Goal: Task Accomplishment & Management: Use online tool/utility

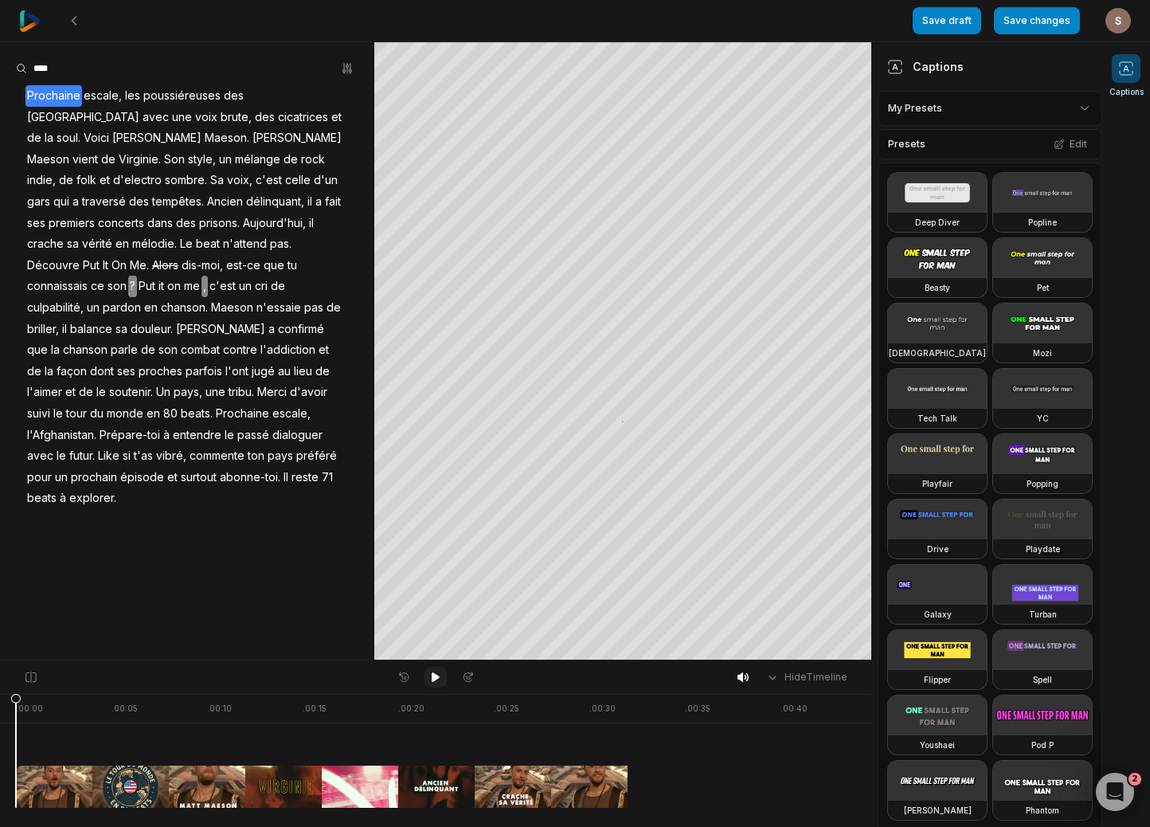
click at [430, 680] on icon at bounding box center [435, 677] width 13 height 13
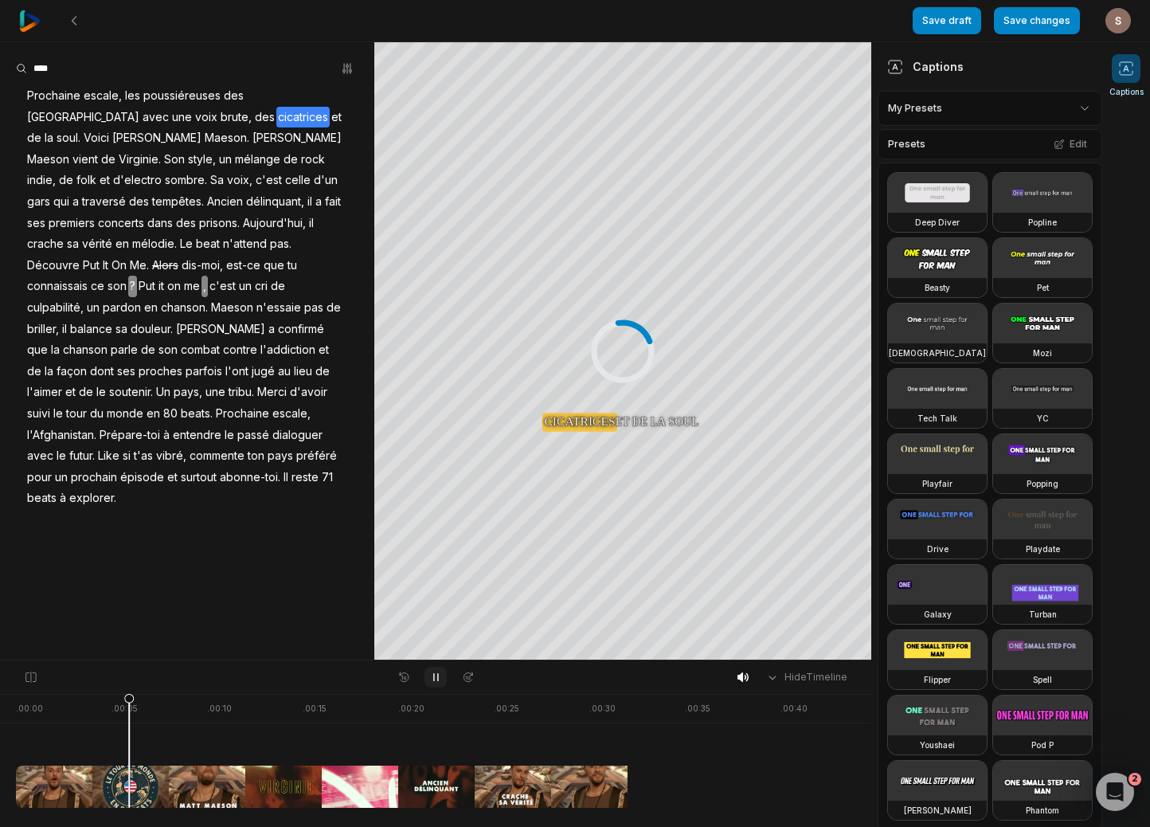
click at [429, 676] on icon at bounding box center [435, 677] width 13 height 13
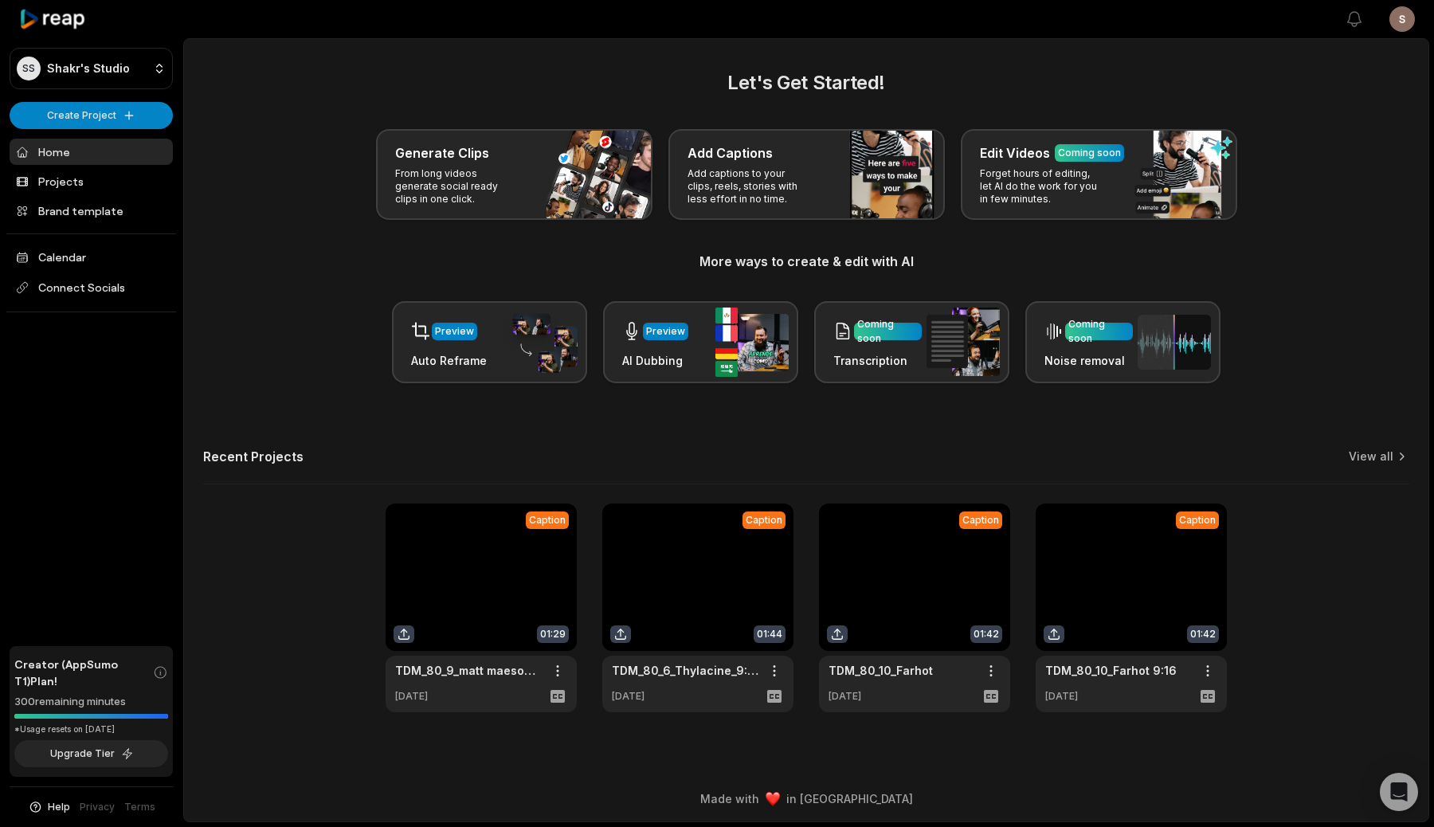
click at [734, 612] on link at bounding box center [697, 607] width 191 height 209
click at [737, 545] on link at bounding box center [697, 607] width 191 height 209
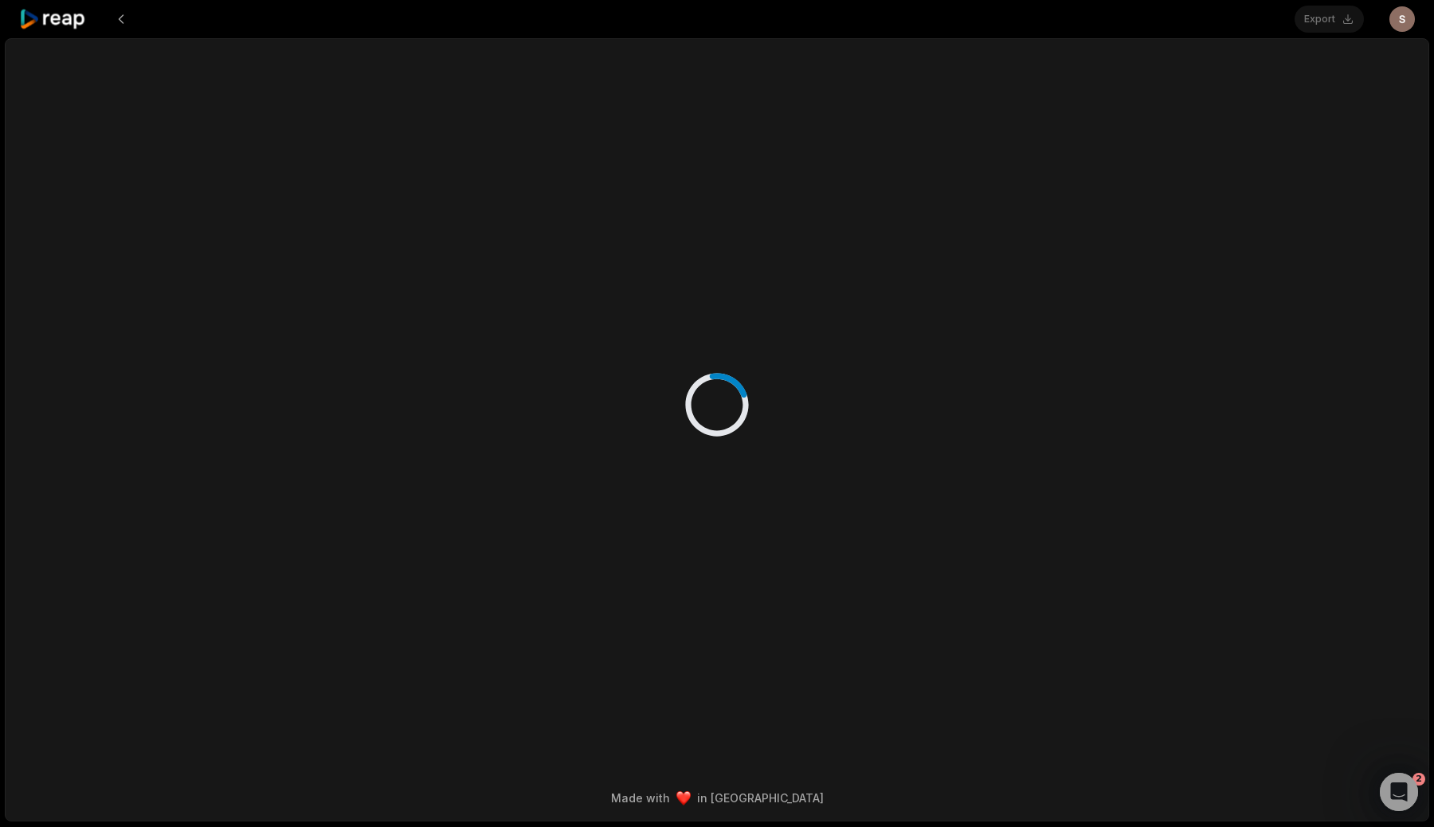
click at [648, 593] on div at bounding box center [717, 388] width 966 height 699
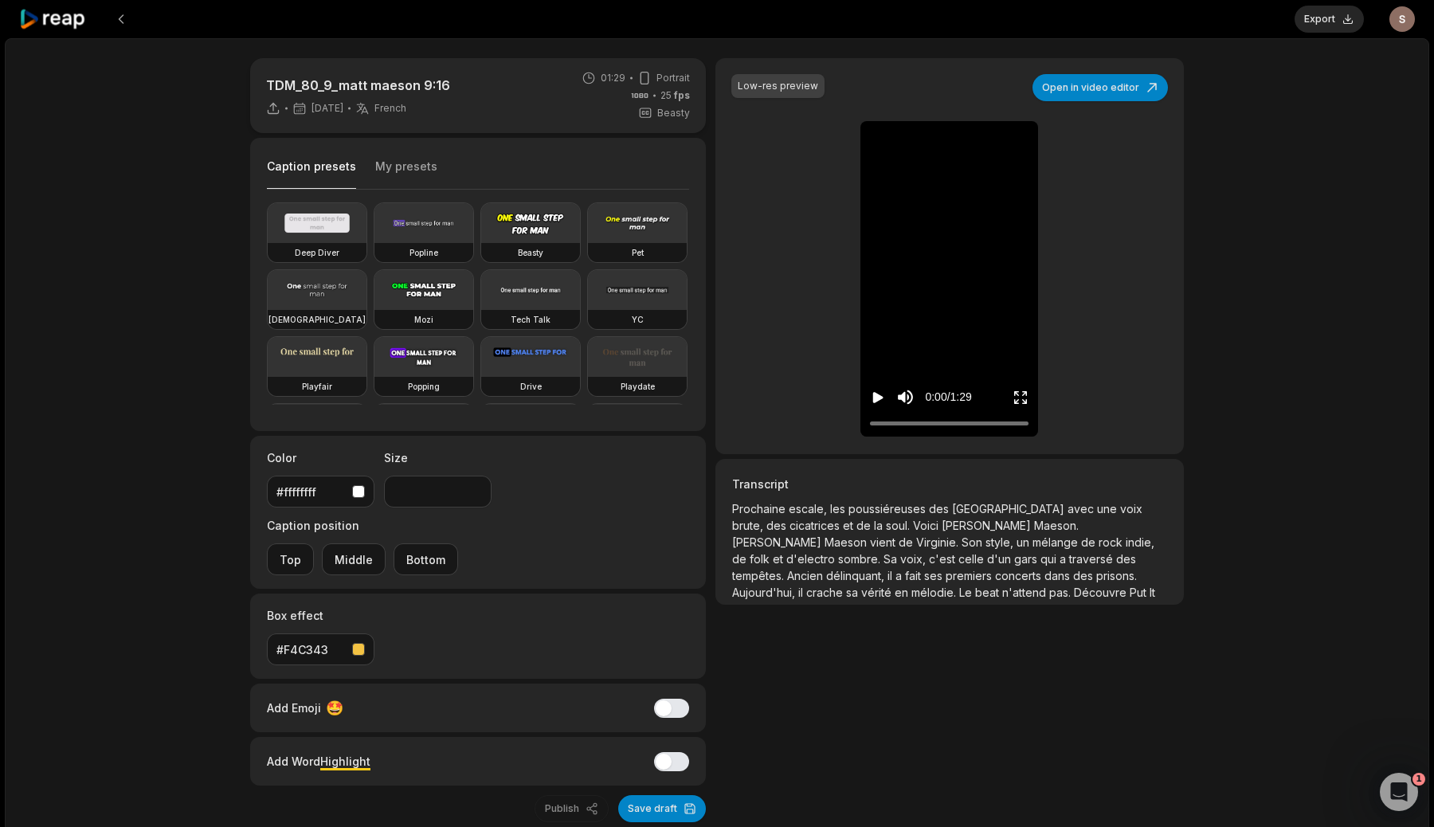
click at [884, 395] on icon "Play video" at bounding box center [878, 398] width 16 height 16
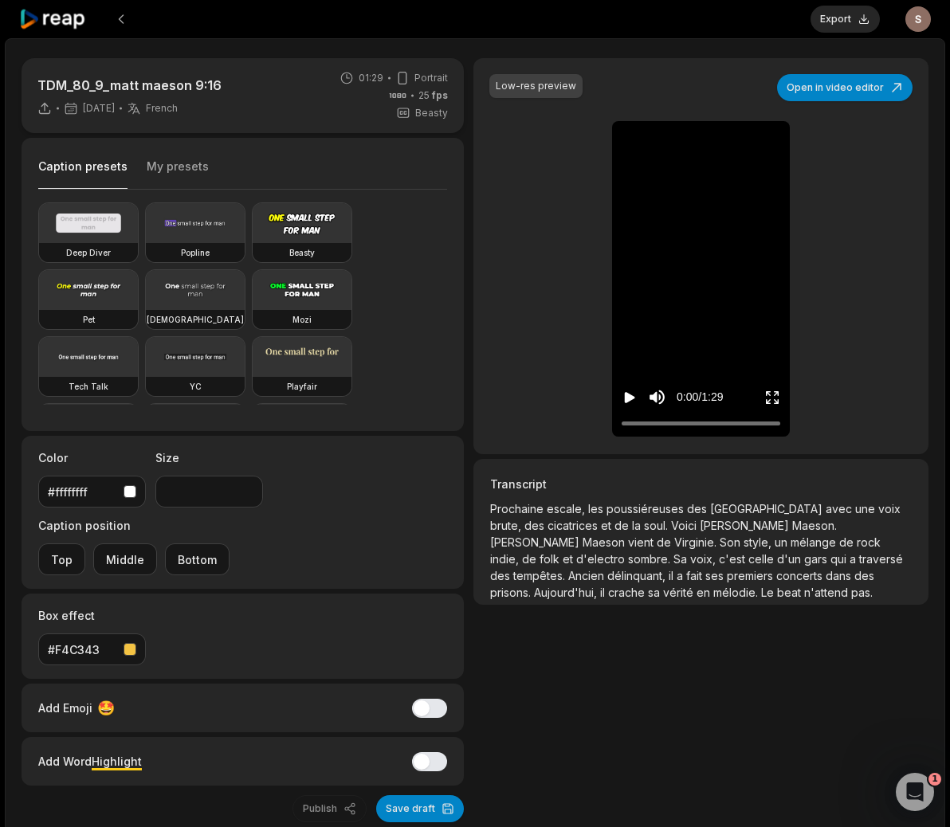
click at [621, 403] on icon "Play video" at bounding box center [629, 398] width 16 height 16
drag, startPoint x: 631, startPoint y: 421, endPoint x: 601, endPoint y: 421, distance: 30.3
click at [601, 421] on div "Low-res preview Open in video editor Prochaine Prochaine escale, escale, les le…" at bounding box center [700, 256] width 455 height 396
drag, startPoint x: 699, startPoint y: 425, endPoint x: 555, endPoint y: 425, distance: 143.4
click at [555, 425] on div "Low-res preview Open in video editor Prochaine Prochaine escale, escale, les le…" at bounding box center [700, 256] width 455 height 396
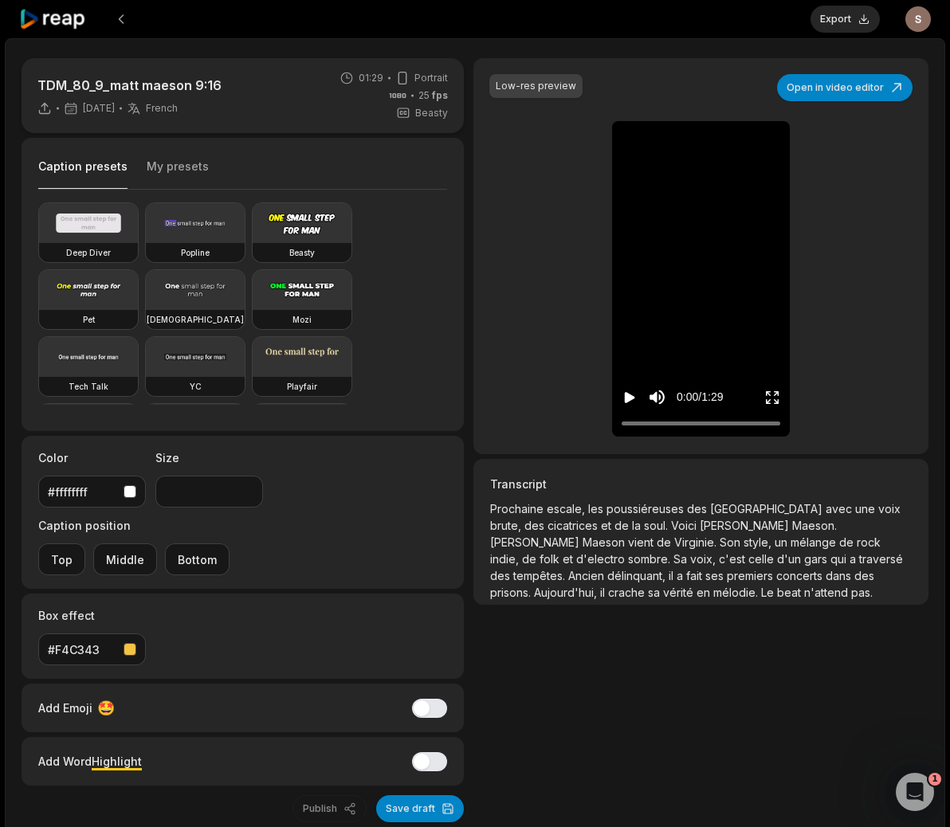
click at [924, 21] on html "Export Open user menu TDM_80_9_matt maeson 9:16 [DATE] French fr 01:29 Portrait…" at bounding box center [475, 413] width 950 height 827
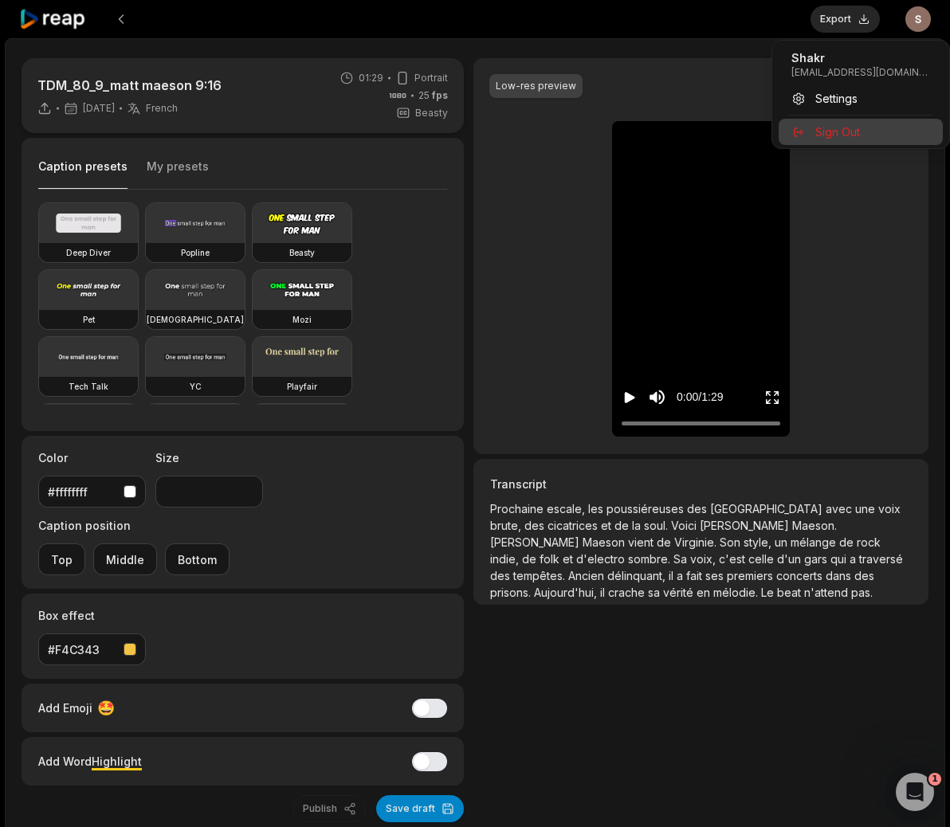
click at [845, 131] on span "Sign Out" at bounding box center [837, 131] width 45 height 17
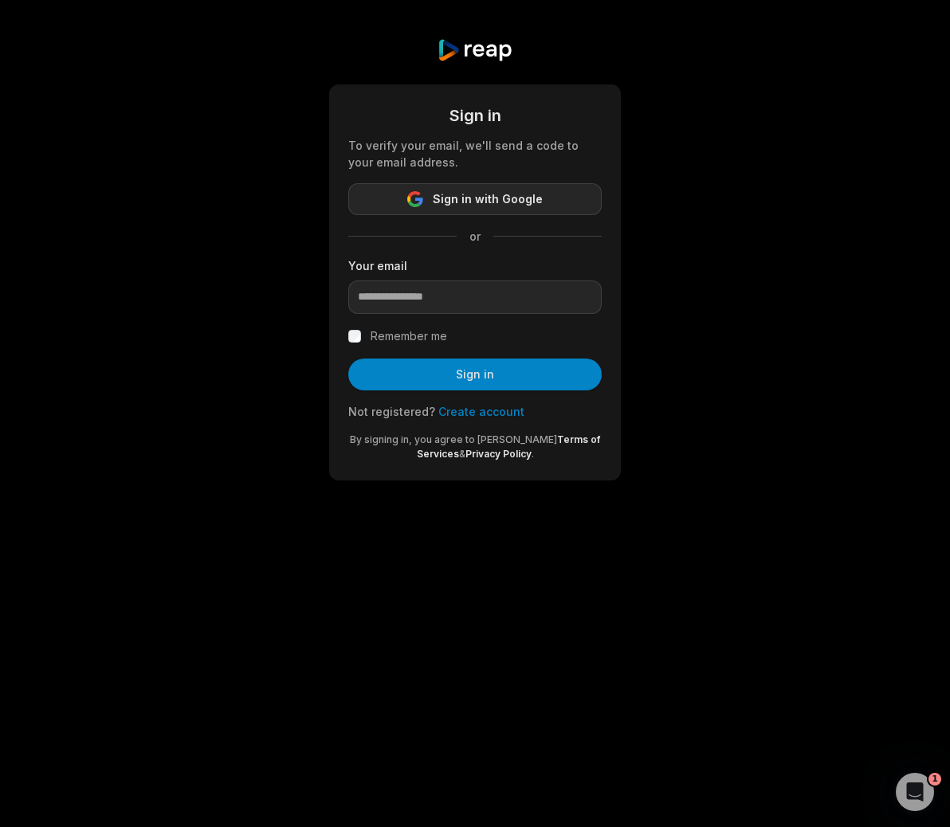
click at [526, 184] on button "Sign in with Google" at bounding box center [474, 199] width 253 height 32
